Goal: Task Accomplishment & Management: Use online tool/utility

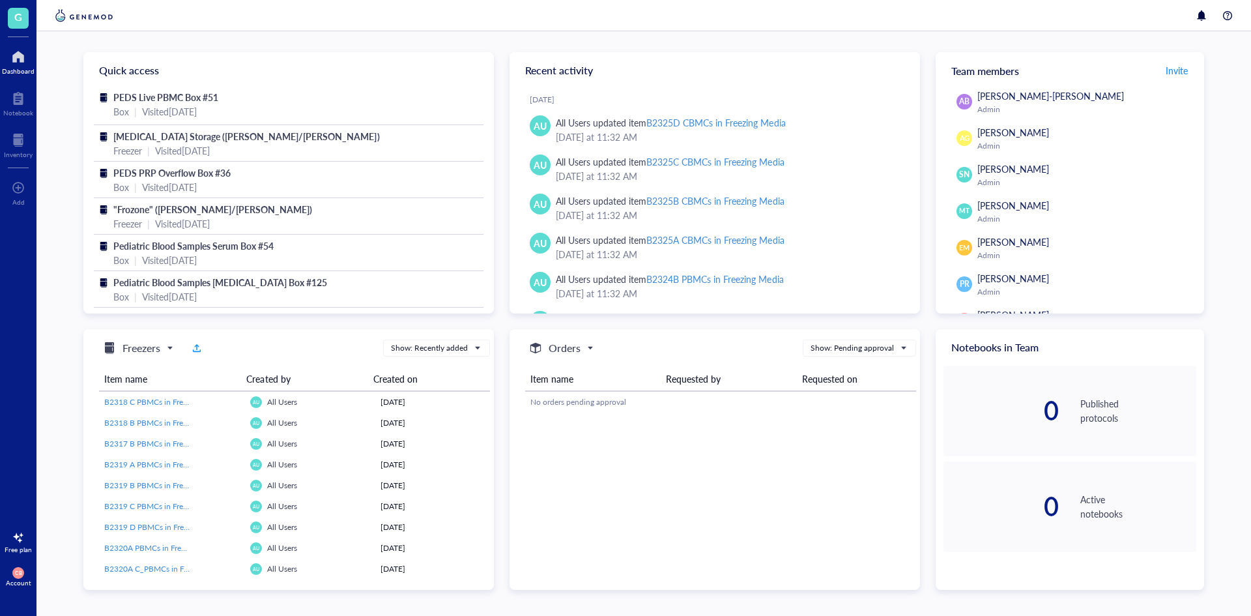
click at [23, 70] on div "Dashboard" at bounding box center [18, 71] width 33 height 8
click at [20, 143] on div at bounding box center [18, 140] width 29 height 21
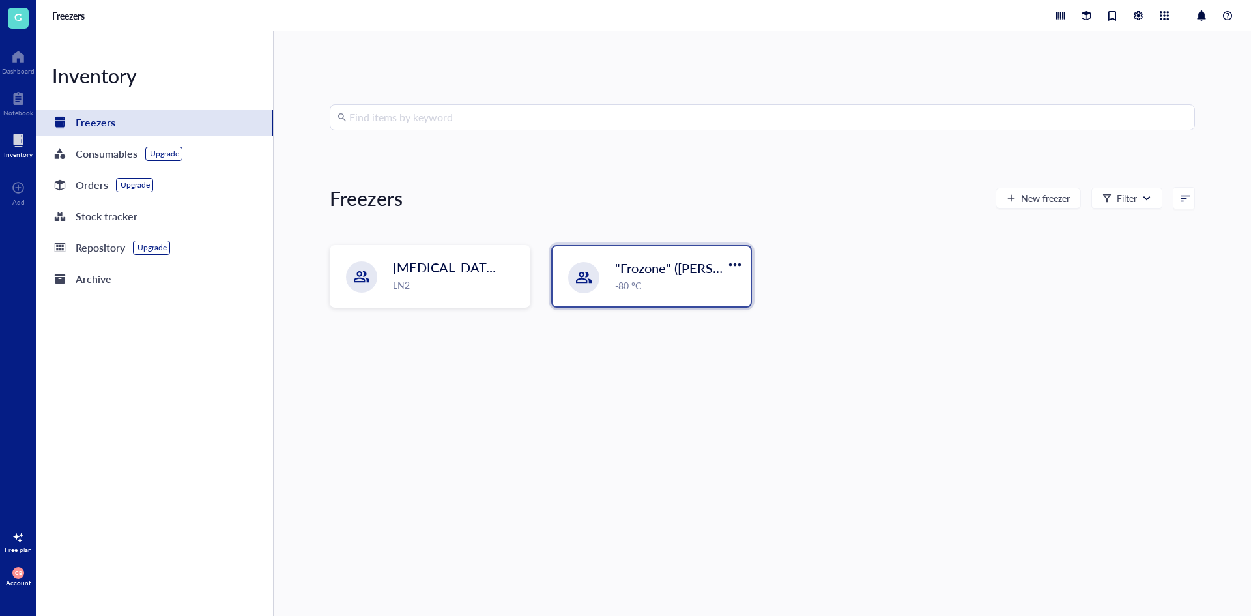
click at [625, 276] on span ""Frozone" ([PERSON_NAME]/[PERSON_NAME])" at bounding box center [755, 268] width 280 height 18
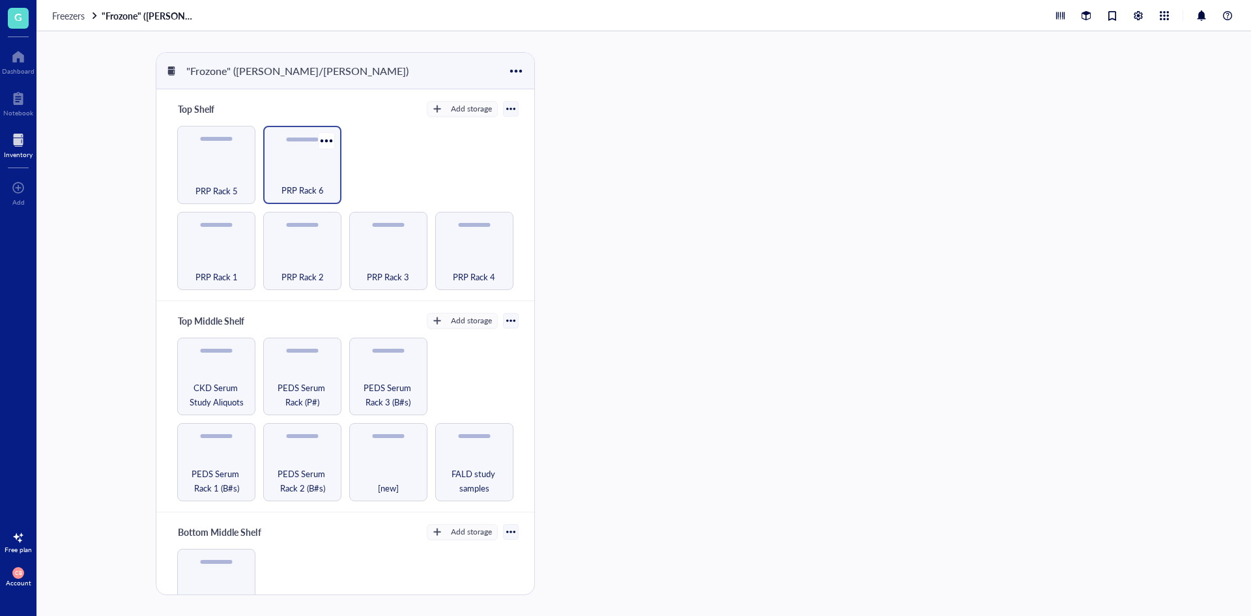
click at [300, 171] on div "PRP Rack 6" at bounding box center [302, 183] width 65 height 29
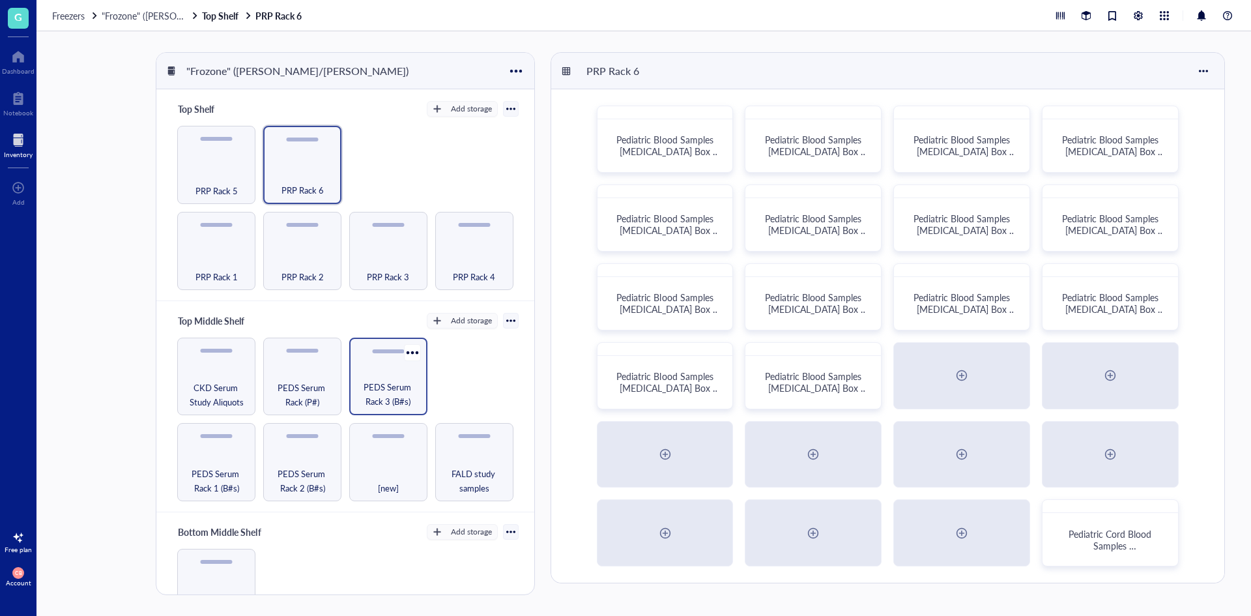
click at [406, 384] on span "PEDS Serum Rack 3 (B#s)" at bounding box center [388, 394] width 65 height 29
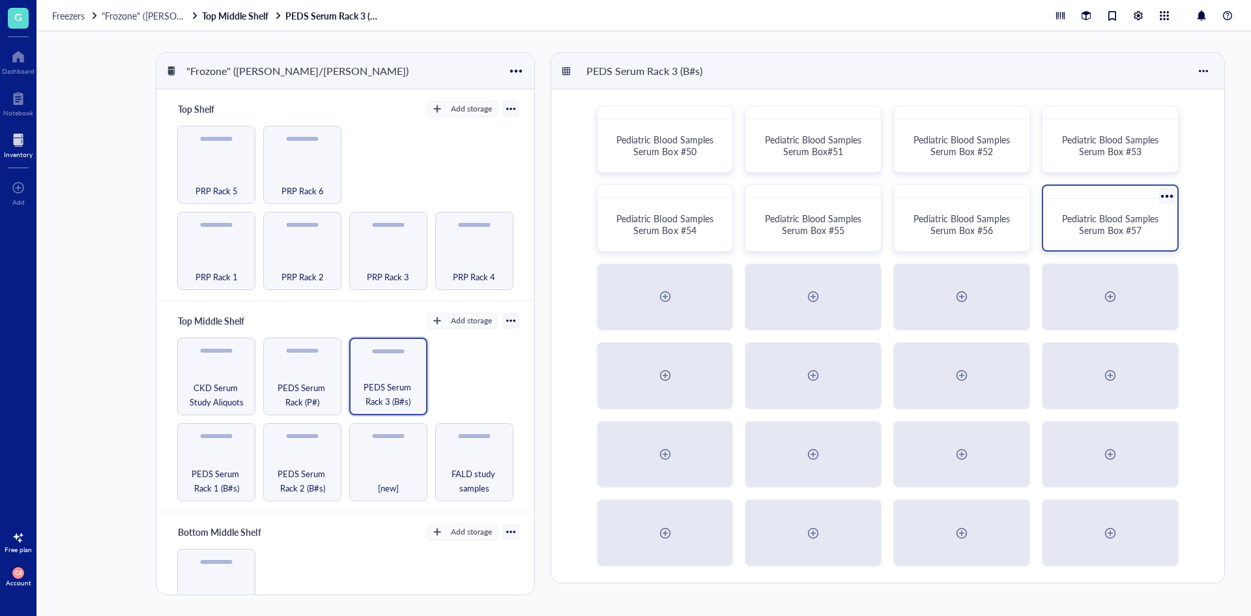
click at [1076, 239] on div "Pediatric Blood Samples Serum Box #57" at bounding box center [1111, 224] width 124 height 41
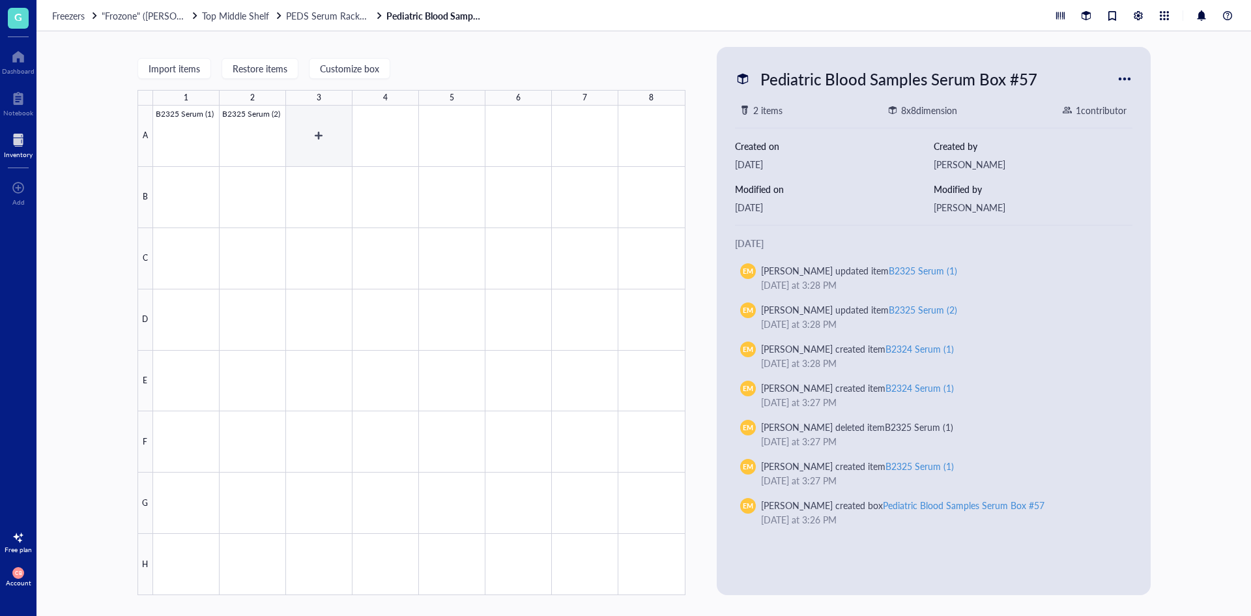
click at [336, 152] on div at bounding box center [419, 351] width 533 height 490
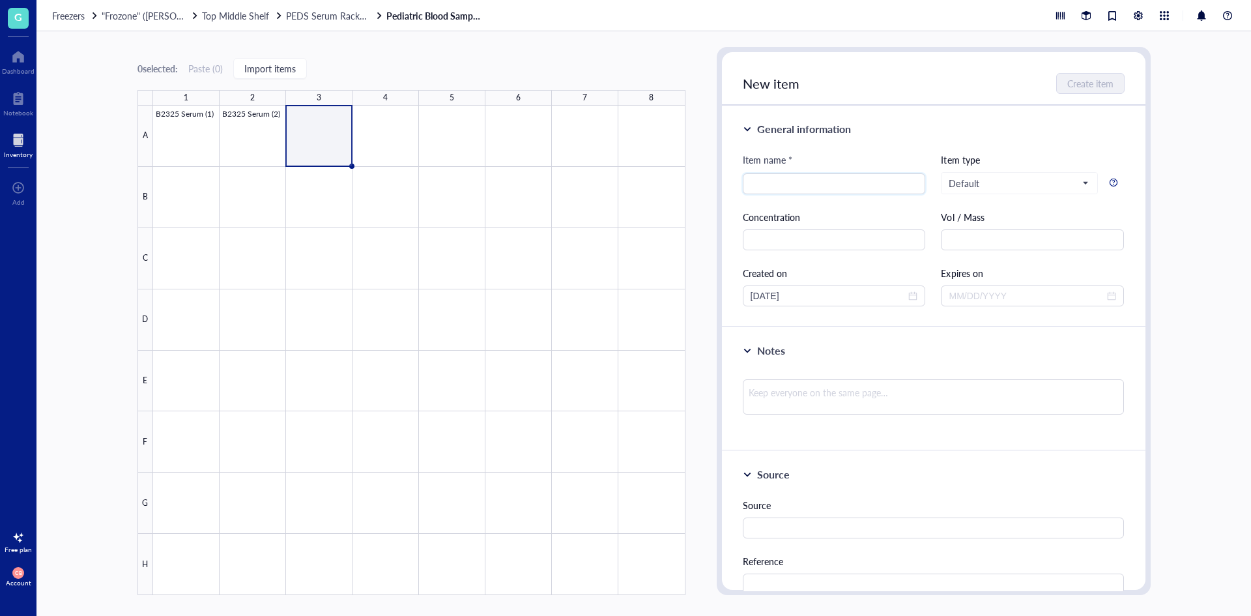
click at [478, 60] on div "0 selected: Paste ( 0 ) Import items 1 2 3 4 5 6 7 8 A B C D E F G H B2325 Seru…" at bounding box center [412, 321] width 548 height 548
click at [392, 136] on div at bounding box center [419, 351] width 533 height 490
click at [467, 65] on div "0 selected: Paste ( 0 ) Import items" at bounding box center [412, 69] width 548 height 12
click at [370, 156] on div at bounding box center [419, 351] width 533 height 490
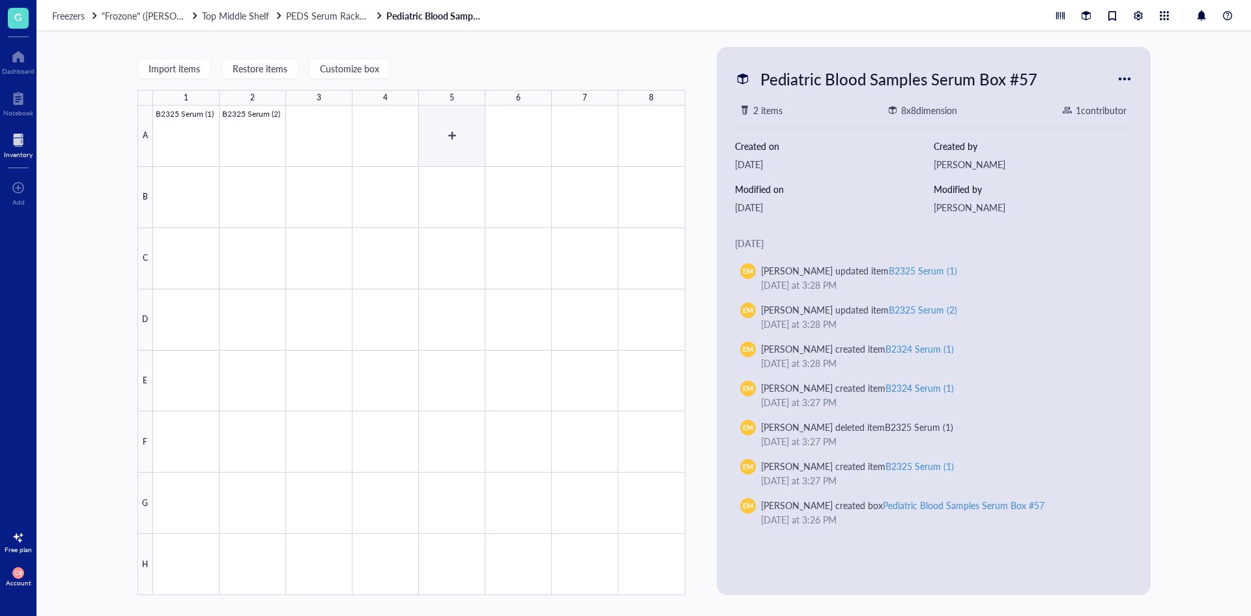
click at [444, 124] on div at bounding box center [419, 351] width 533 height 490
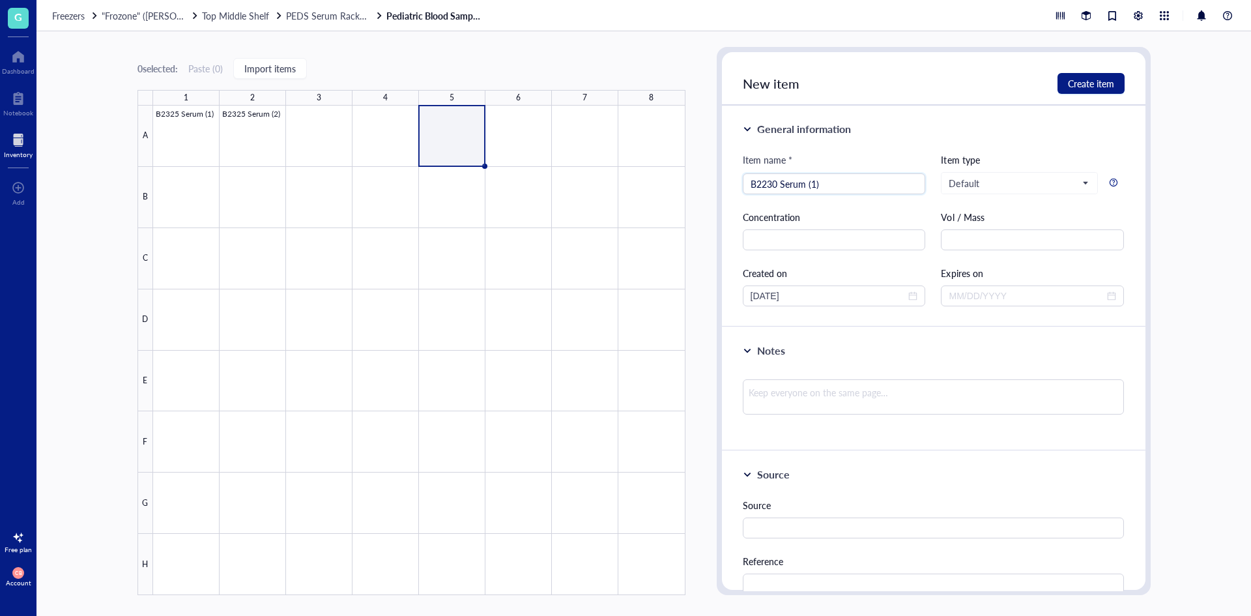
type input "B2230 Serum (1)"
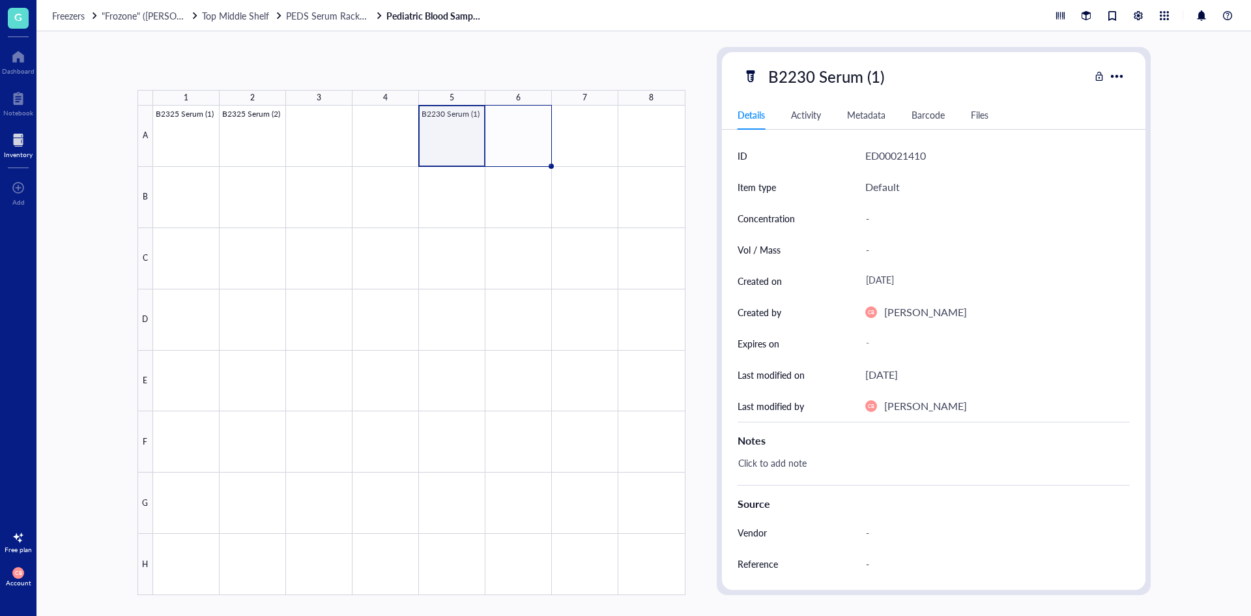
drag, startPoint x: 483, startPoint y: 164, endPoint x: 499, endPoint y: 160, distance: 16.9
click at [0, 0] on div "B2325 Serum (1) B2325 Serum (2) B2230 Serum (1)" at bounding box center [0, 0] width 0 height 0
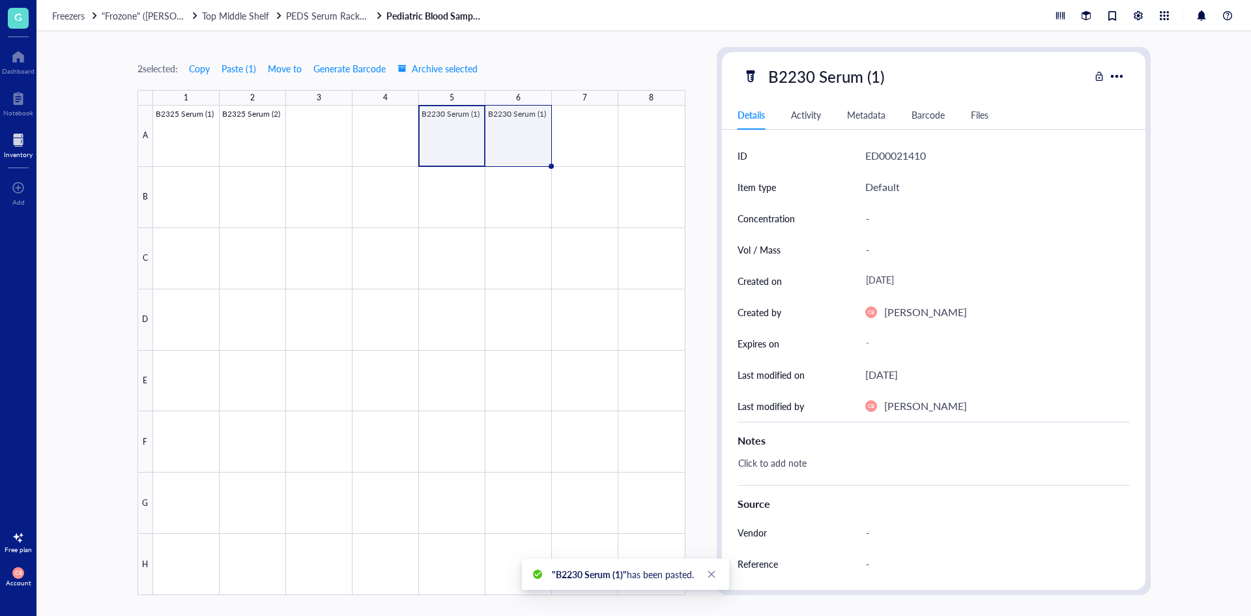
click at [533, 129] on div at bounding box center [419, 351] width 533 height 490
click at [879, 82] on div "B2230 Serum (1)" at bounding box center [827, 76] width 128 height 27
click at [873, 81] on input "B2230 Serum (1)" at bounding box center [840, 76] width 155 height 26
click at [872, 81] on input "B2230 Serum (1)" at bounding box center [840, 76] width 155 height 26
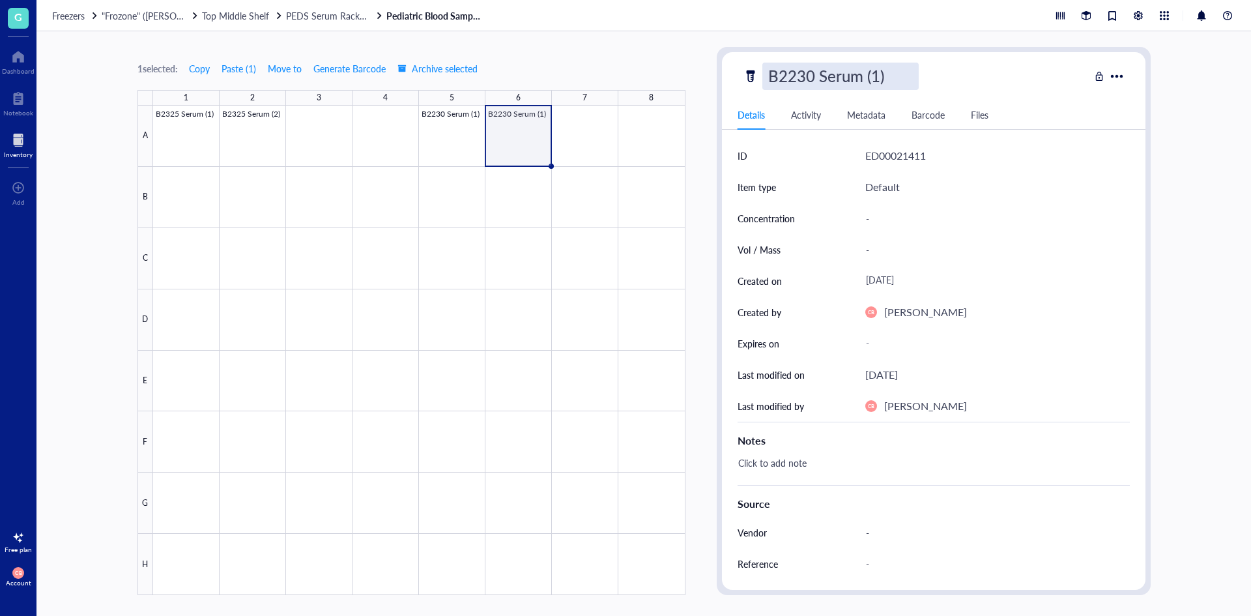
click at [872, 81] on input "B2230 Serum (1)" at bounding box center [840, 76] width 155 height 26
type input "B2230 Serum (2)"
click at [581, 39] on div "1 selected: Copy Paste ( 1 ) Move to Generate Barcode Archive selected 1 2 3 4 …" at bounding box center [644, 323] width 1215 height 585
click at [527, 132] on div at bounding box center [419, 351] width 533 height 490
